Goal: Task Accomplishment & Management: Use online tool/utility

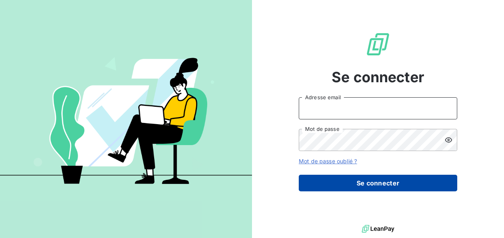
type input "[EMAIL_ADDRESS][DOMAIN_NAME]"
click at [384, 183] on button "Se connecter" at bounding box center [377, 183] width 158 height 17
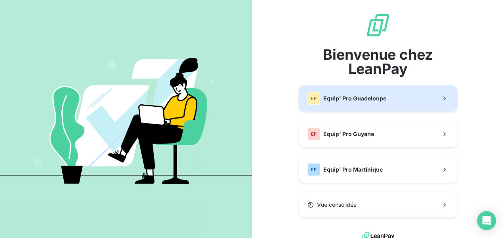
click at [348, 110] on button "EP Equip' Pro Guadeloupe" at bounding box center [377, 99] width 158 height 26
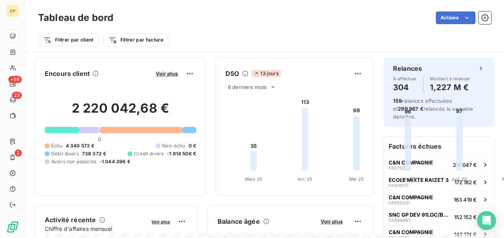
scroll to position [40, 0]
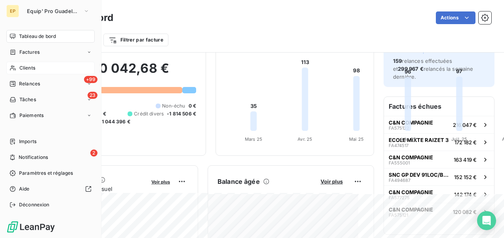
click at [25, 67] on span "Clients" at bounding box center [27, 68] width 16 height 7
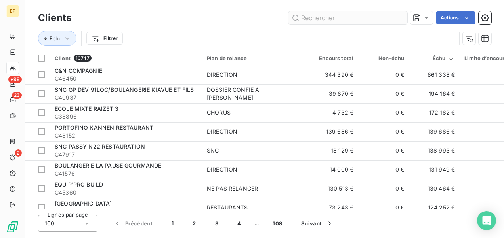
click at [334, 18] on input "text" at bounding box center [347, 17] width 119 height 13
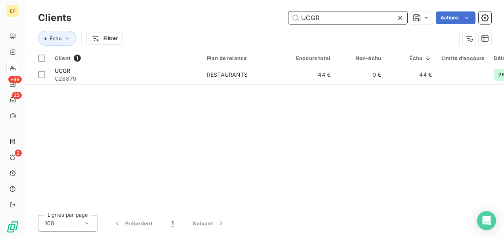
drag, startPoint x: 334, startPoint y: 15, endPoint x: 251, endPoint y: 17, distance: 83.1
click at [255, 17] on div "UCGR Actions" at bounding box center [286, 17] width 410 height 13
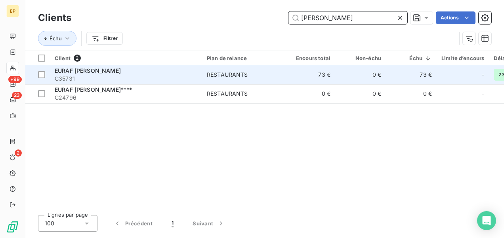
type input "EURA"
click at [172, 76] on span "C35731" at bounding box center [126, 79] width 143 height 8
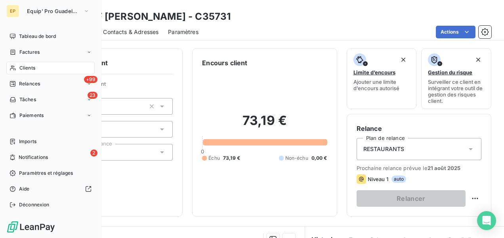
drag, startPoint x: 22, startPoint y: 67, endPoint x: 87, endPoint y: 59, distance: 65.4
click at [22, 67] on span "Clients" at bounding box center [27, 68] width 16 height 7
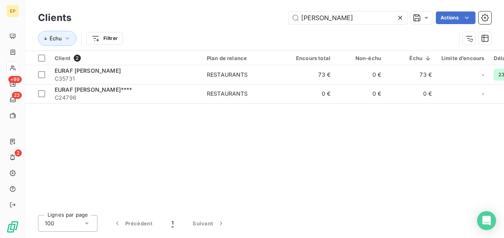
drag, startPoint x: 276, startPoint y: 25, endPoint x: 265, endPoint y: 27, distance: 10.8
click at [268, 27] on div "Clients EURA Actions Échu Filtrer" at bounding box center [264, 30] width 453 height 41
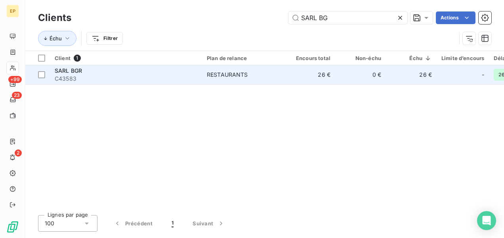
type input "SARL BG"
click at [174, 70] on div "SARL BGR" at bounding box center [126, 71] width 143 height 8
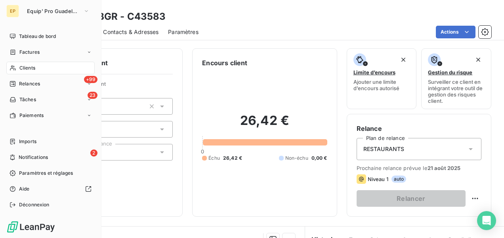
click at [16, 67] on icon at bounding box center [13, 68] width 7 height 6
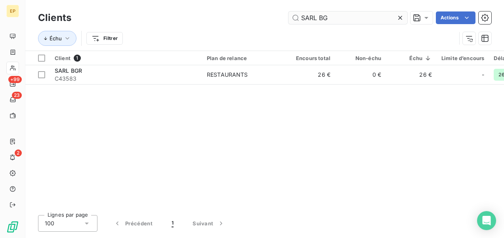
drag, startPoint x: 301, startPoint y: 17, endPoint x: 340, endPoint y: 17, distance: 39.2
click at [340, 19] on input "SARL BG" at bounding box center [347, 17] width 119 height 13
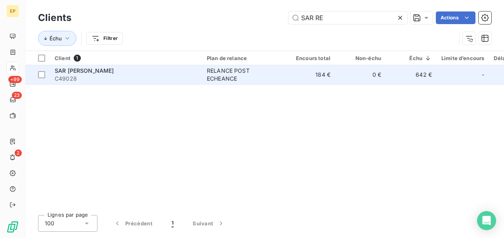
type input "SAR RE"
click at [187, 75] on span "C49028" at bounding box center [126, 79] width 143 height 8
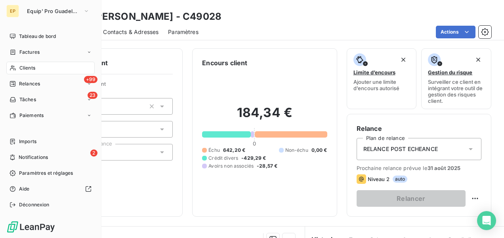
click at [17, 67] on div "Clients" at bounding box center [50, 68] width 88 height 13
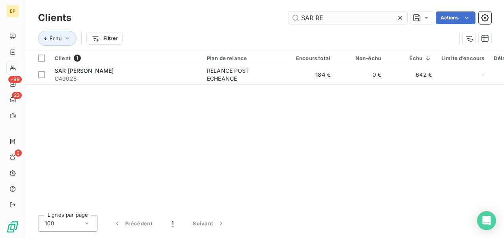
drag, startPoint x: 301, startPoint y: 15, endPoint x: 353, endPoint y: 23, distance: 52.5
click at [353, 23] on input "SAR RE" at bounding box center [347, 17] width 119 height 13
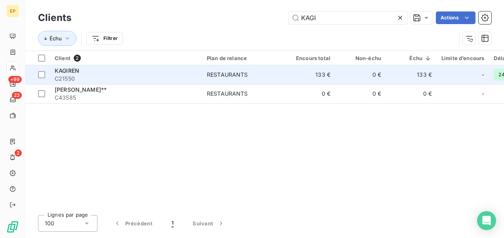
type input "KAGI"
click at [140, 74] on div "KAGIREN" at bounding box center [126, 71] width 143 height 8
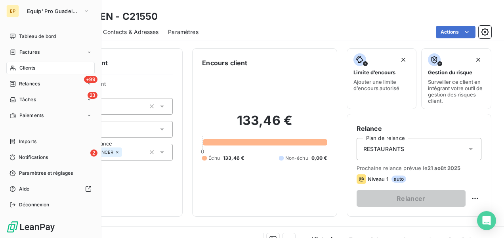
click at [15, 68] on icon at bounding box center [13, 68] width 7 height 6
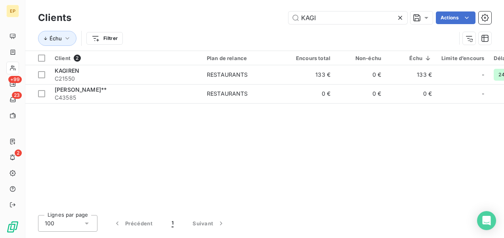
drag, startPoint x: 332, startPoint y: 20, endPoint x: 232, endPoint y: 19, distance: 99.4
click at [232, 17] on div "KAGI Actions" at bounding box center [286, 17] width 410 height 13
click at [320, 19] on input "KAGI" at bounding box center [347, 17] width 119 height 13
drag, startPoint x: 320, startPoint y: 19, endPoint x: 292, endPoint y: 19, distance: 28.5
click at [292, 19] on input "KAGI" at bounding box center [347, 17] width 119 height 13
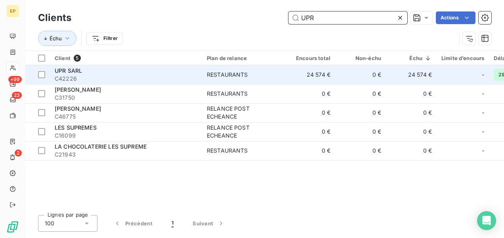
type input "UPR"
click at [149, 73] on div "UPR SARL" at bounding box center [126, 71] width 143 height 8
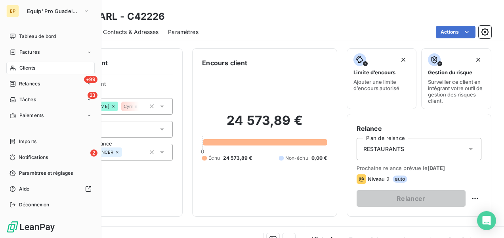
click at [22, 68] on span "Clients" at bounding box center [27, 68] width 16 height 7
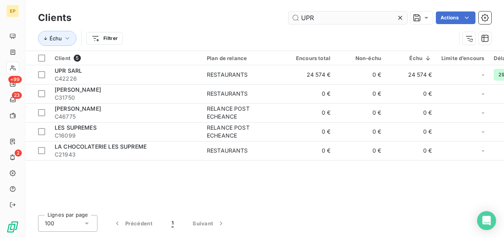
drag, startPoint x: 332, startPoint y: 15, endPoint x: 293, endPoint y: 17, distance: 38.8
click at [293, 17] on input "UPR" at bounding box center [347, 17] width 119 height 13
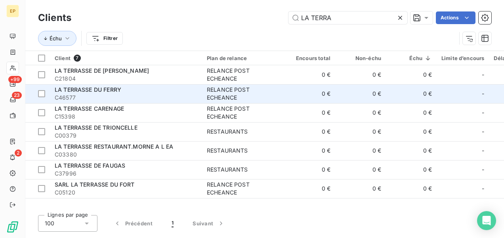
type input "LA TERRA"
click at [301, 95] on td "0 €" at bounding box center [309, 93] width 51 height 19
